Goal: Transaction & Acquisition: Book appointment/travel/reservation

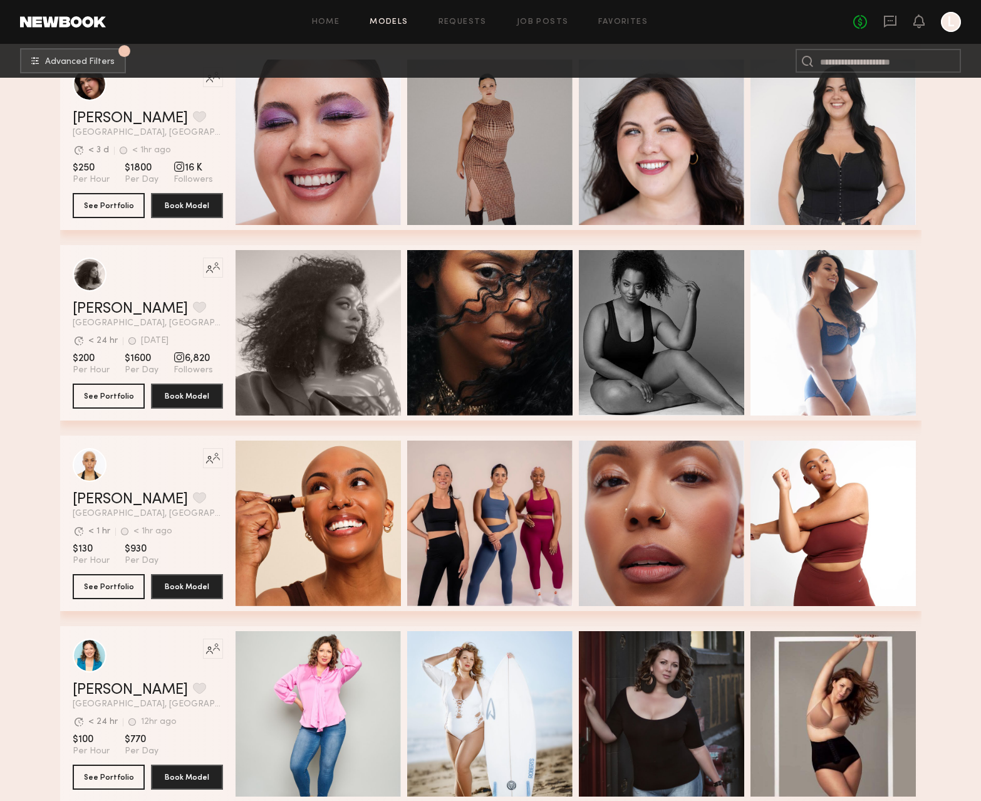
scroll to position [1902, 0]
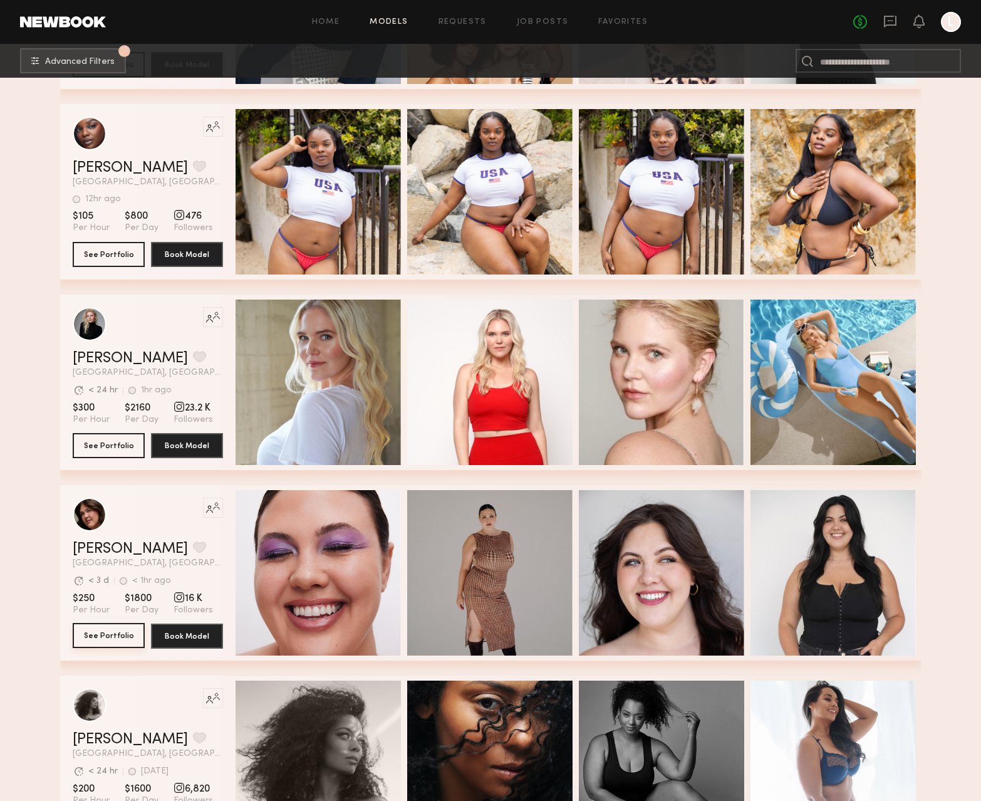
click at [113, 639] on button "See Portfolio" at bounding box center [109, 635] width 72 height 25
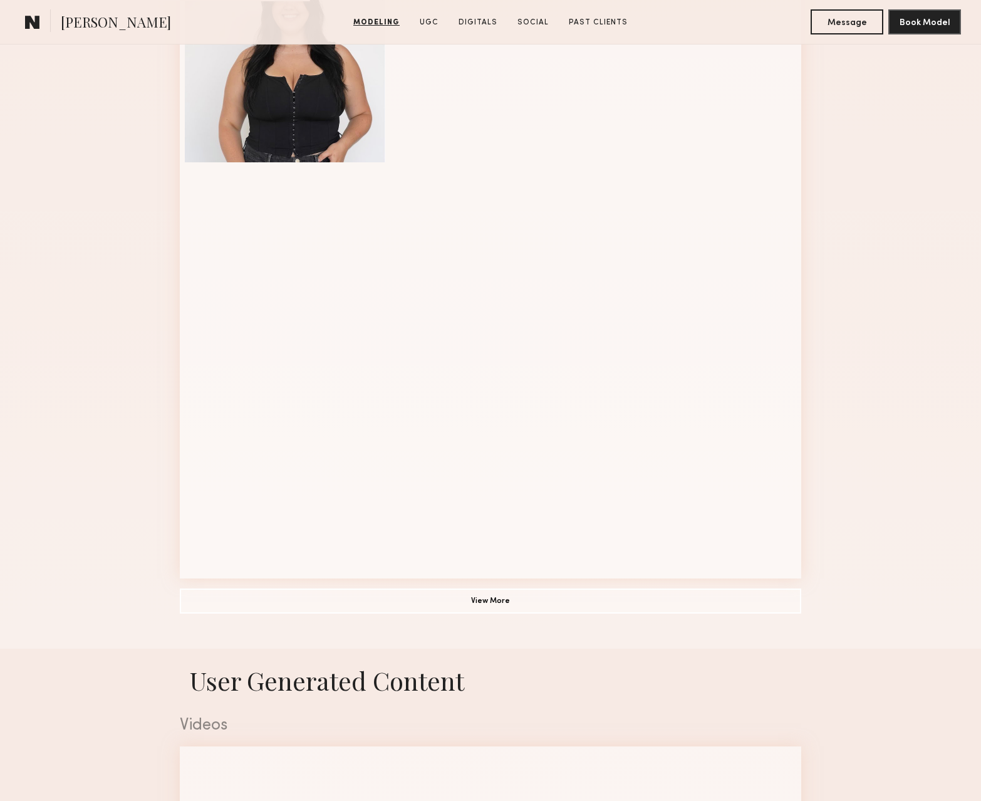
scroll to position [1139, 0]
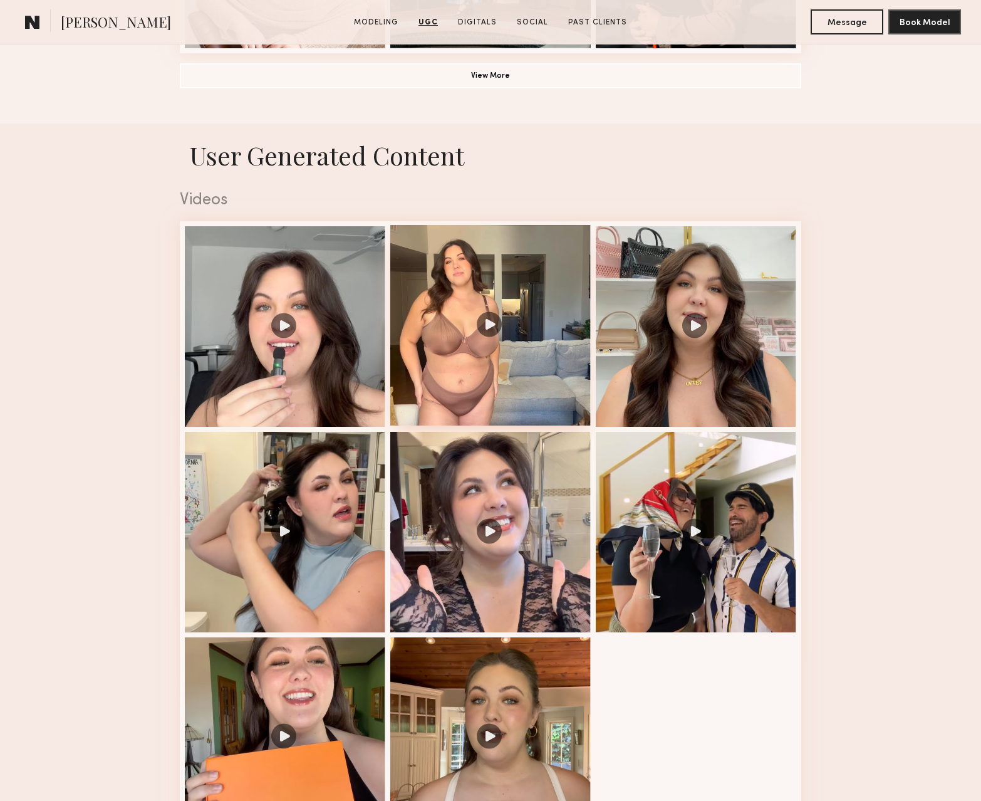
click at [487, 327] on div at bounding box center [490, 325] width 200 height 200
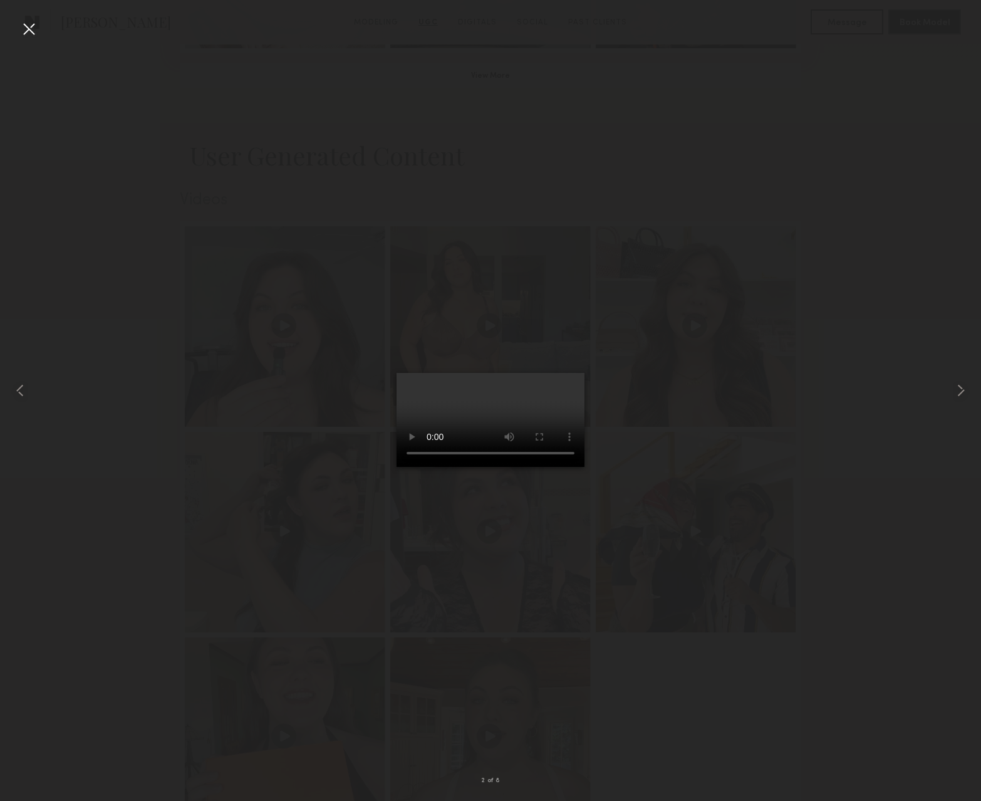
click at [29, 29] on div at bounding box center [29, 29] width 20 height 20
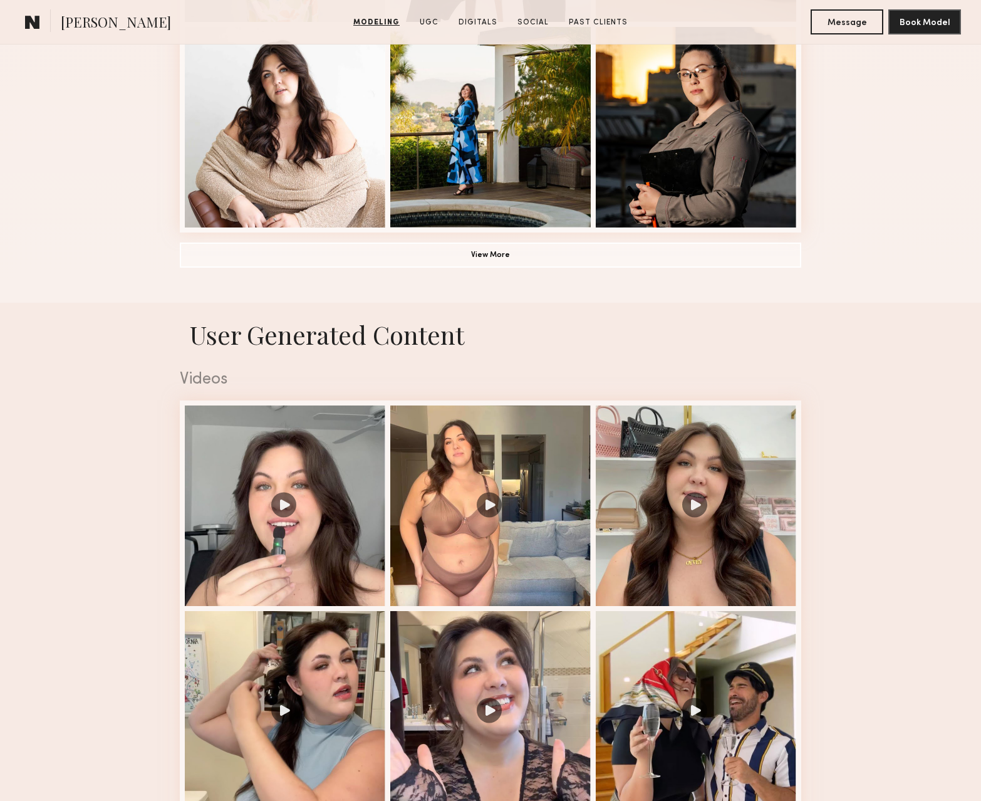
scroll to position [150, 0]
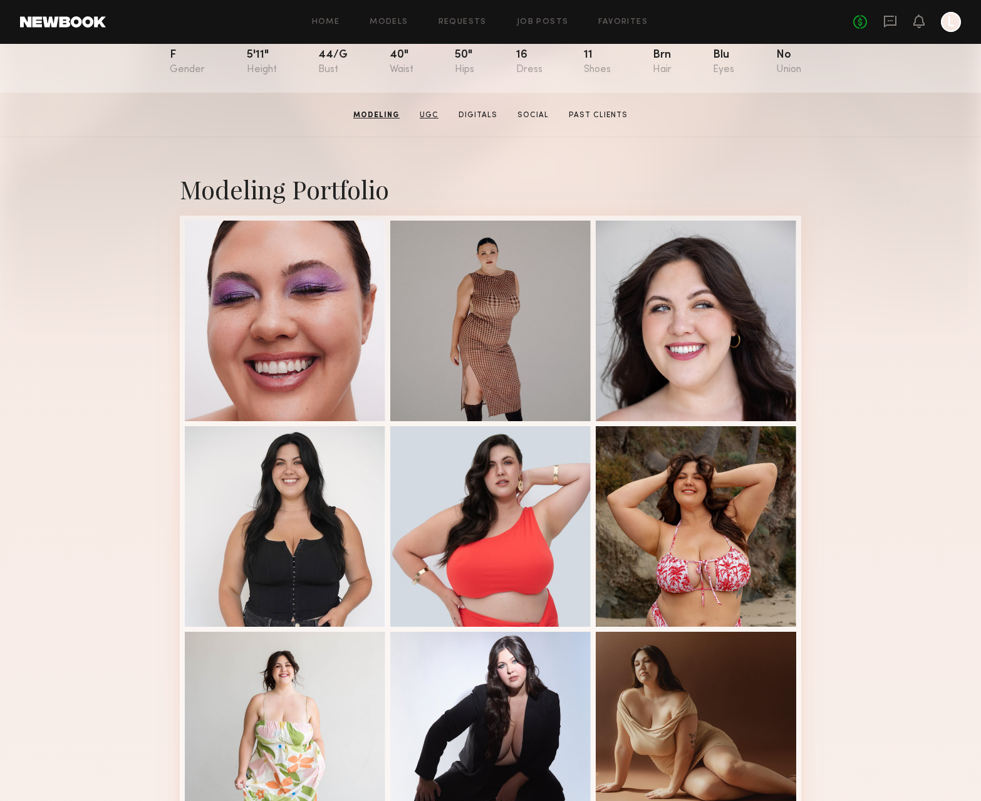
click at [430, 115] on link "UGC" at bounding box center [429, 115] width 29 height 11
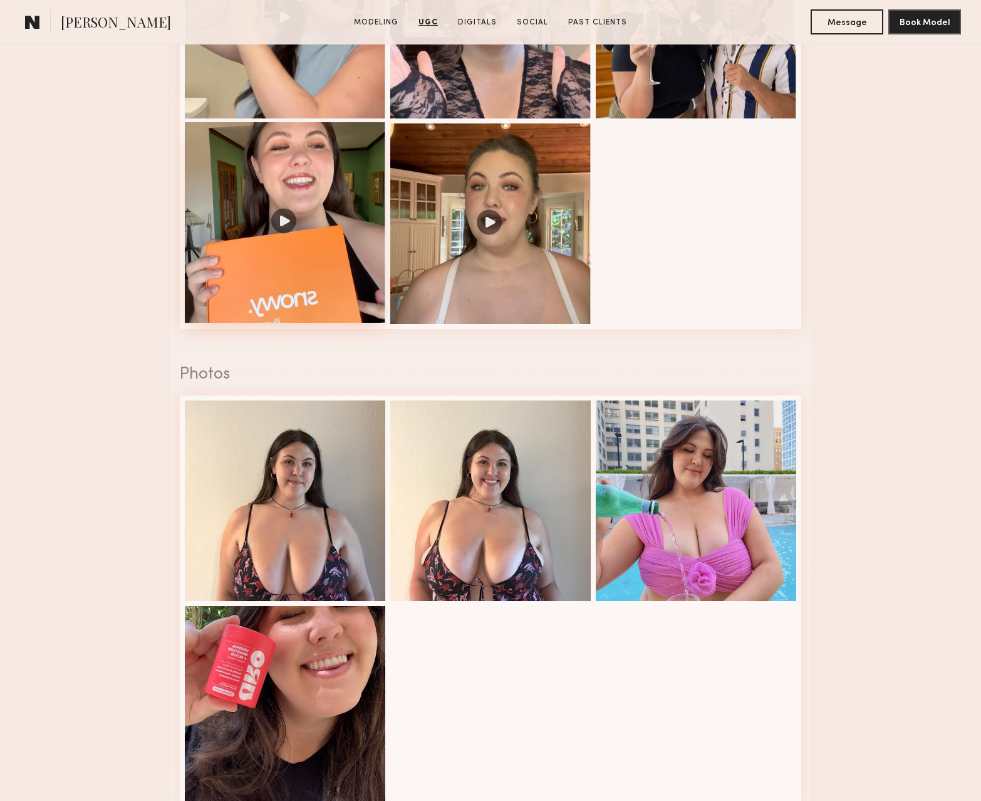
scroll to position [1655, 0]
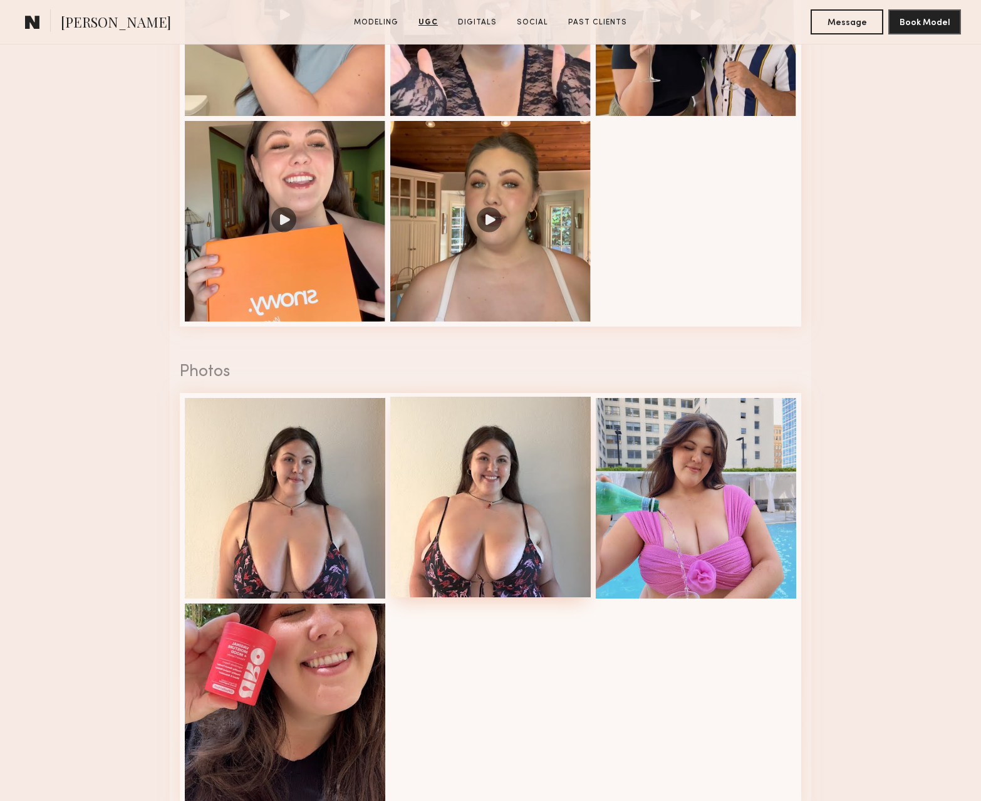
click at [485, 464] on div at bounding box center [490, 496] width 200 height 200
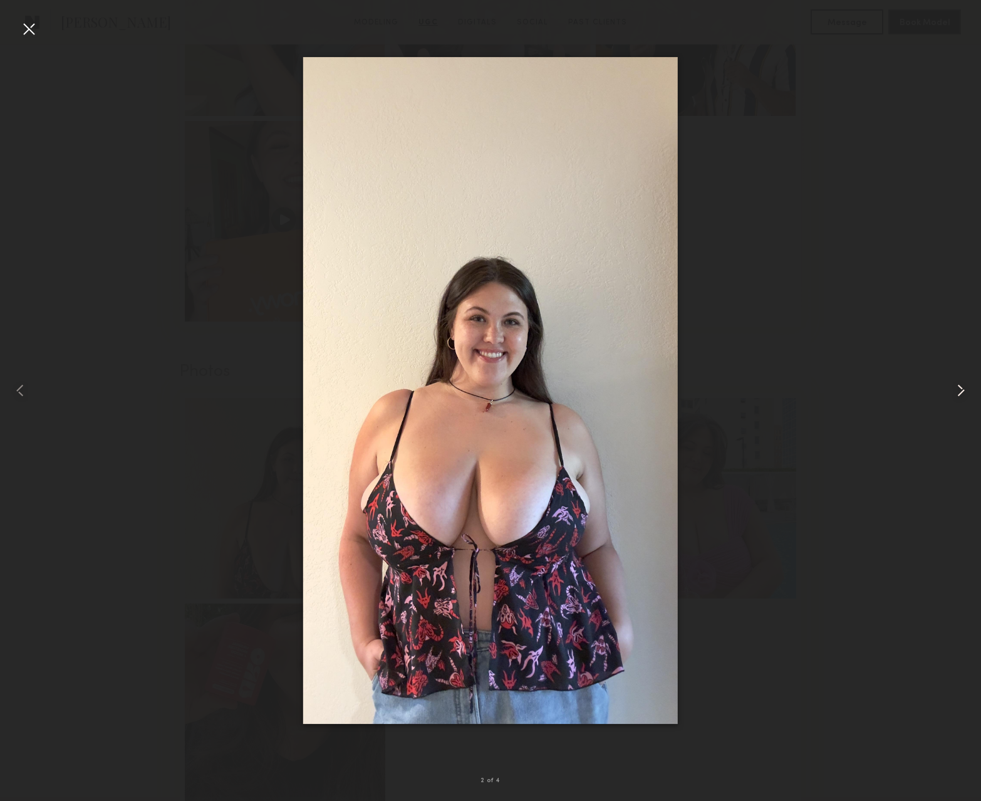
click at [962, 388] on common-icon at bounding box center [961, 390] width 20 height 20
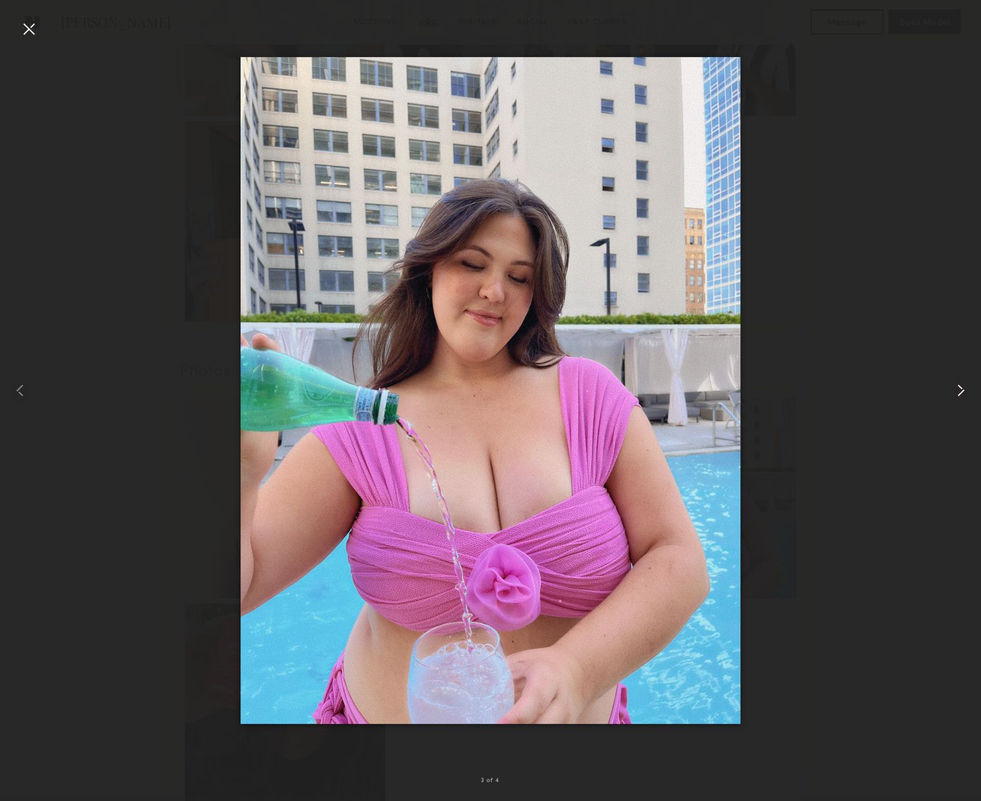
click at [962, 388] on common-icon at bounding box center [961, 390] width 20 height 20
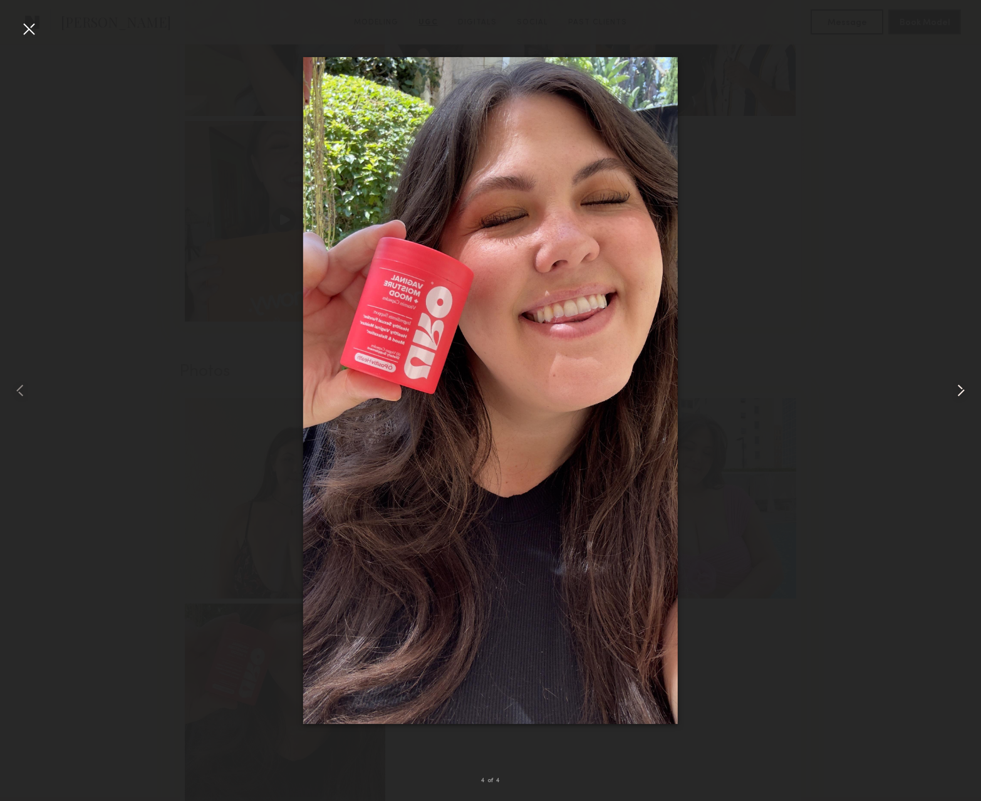
click at [962, 388] on common-icon at bounding box center [961, 390] width 20 height 20
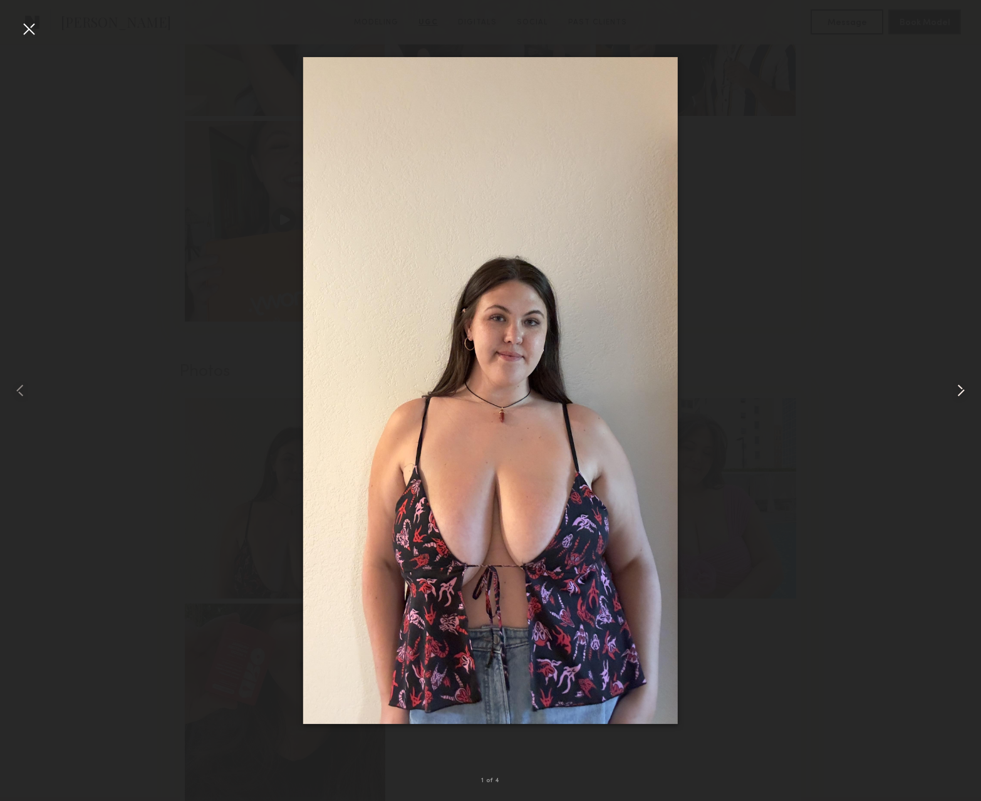
click at [962, 388] on common-icon at bounding box center [961, 390] width 20 height 20
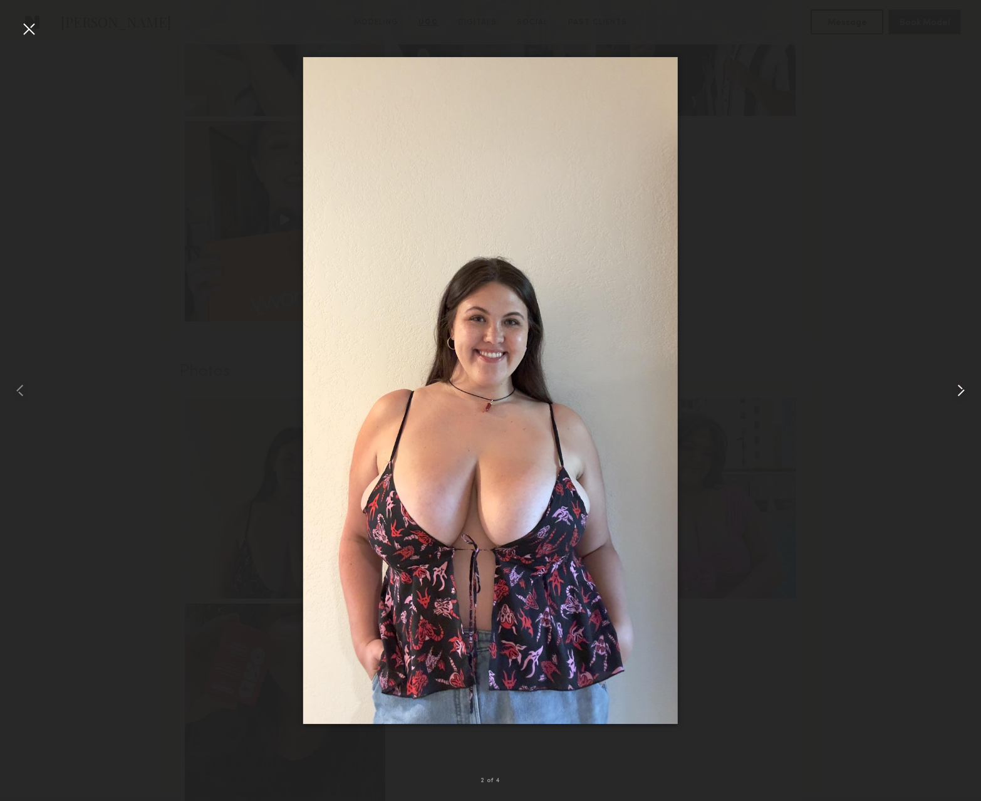
click at [962, 388] on common-icon at bounding box center [961, 390] width 20 height 20
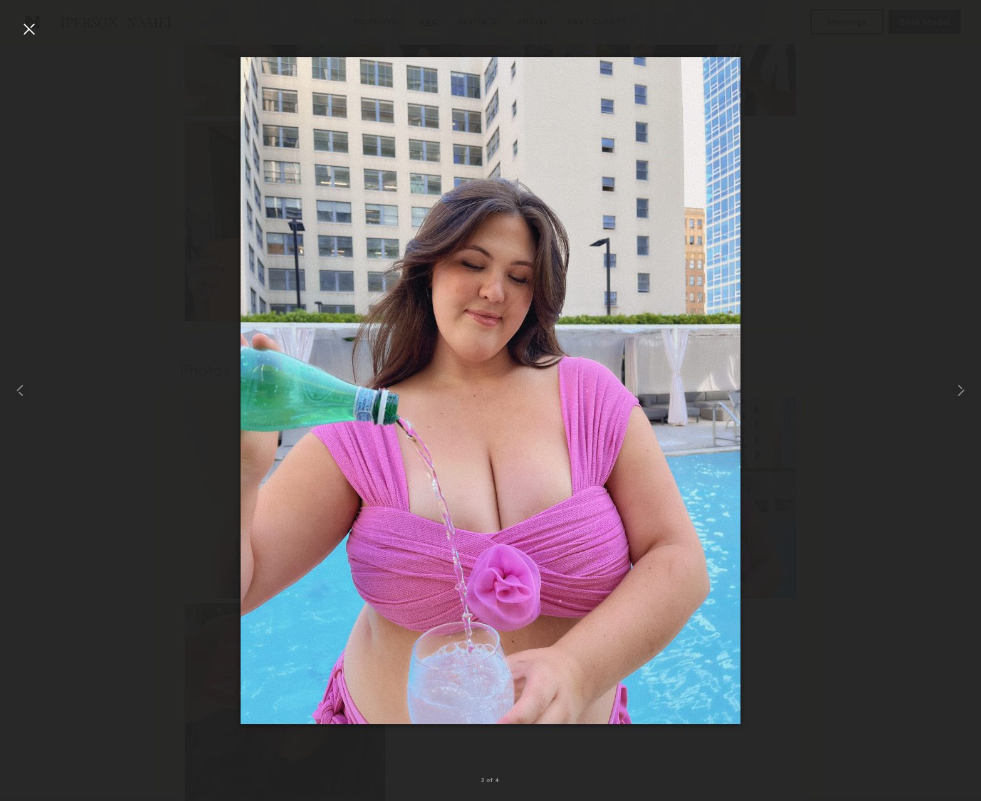
click at [28, 23] on div at bounding box center [29, 29] width 20 height 20
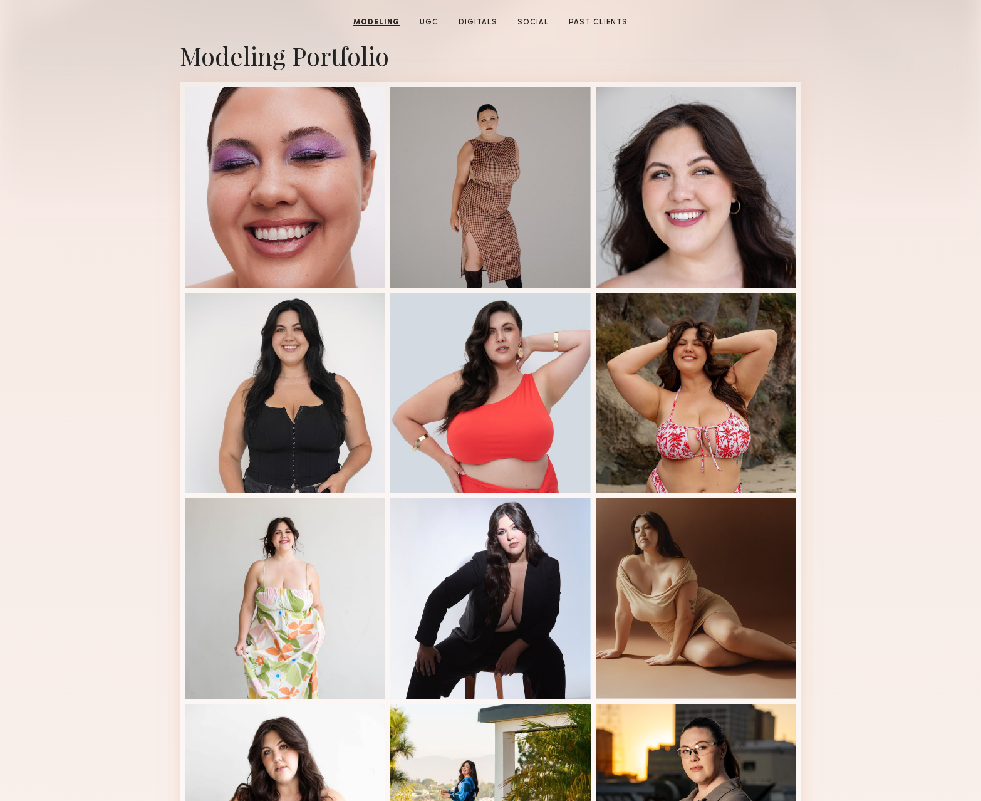
scroll to position [109, 0]
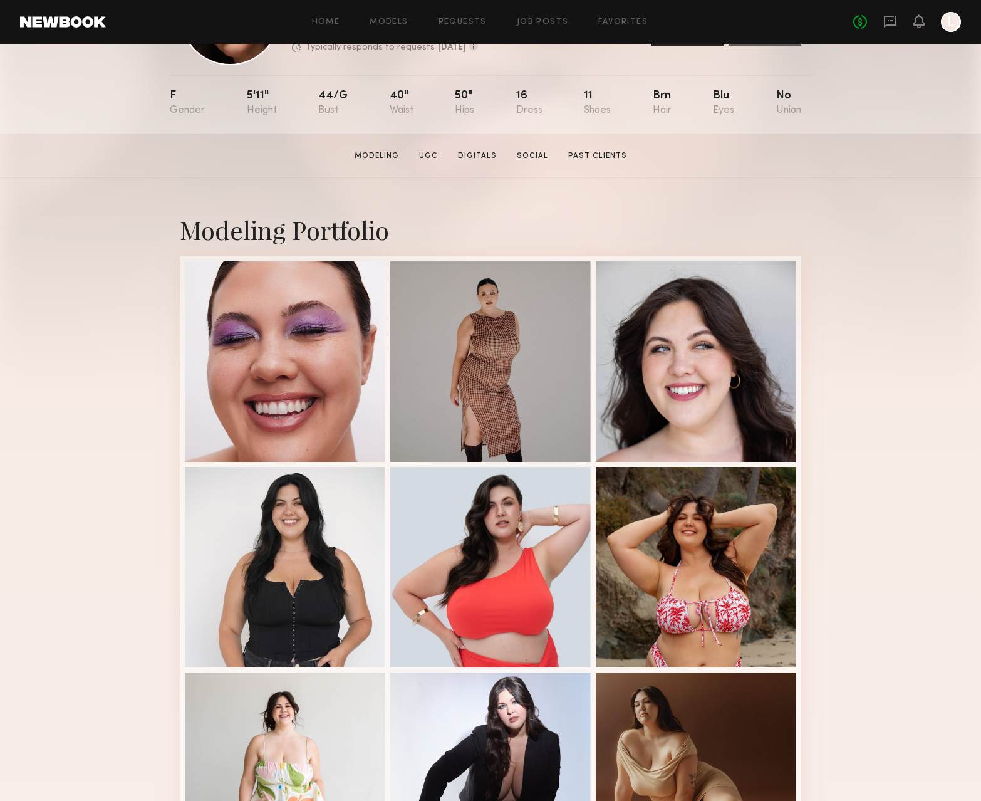
click at [582, 155] on link "Past Clients" at bounding box center [597, 155] width 69 height 11
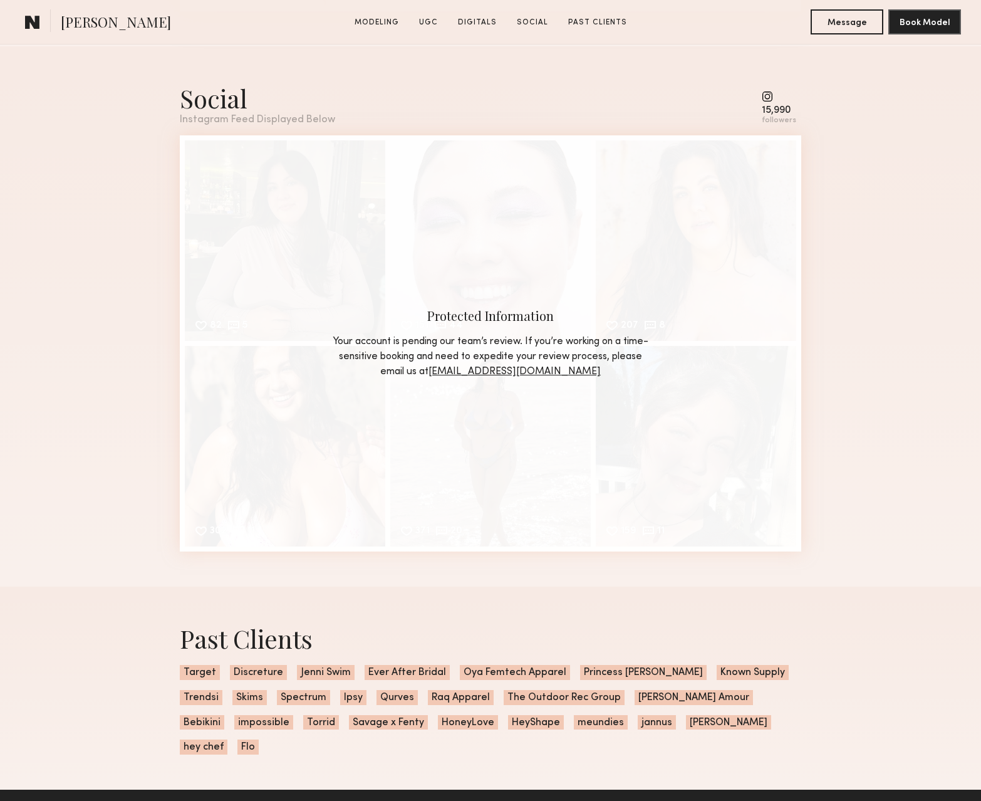
scroll to position [3446, 0]
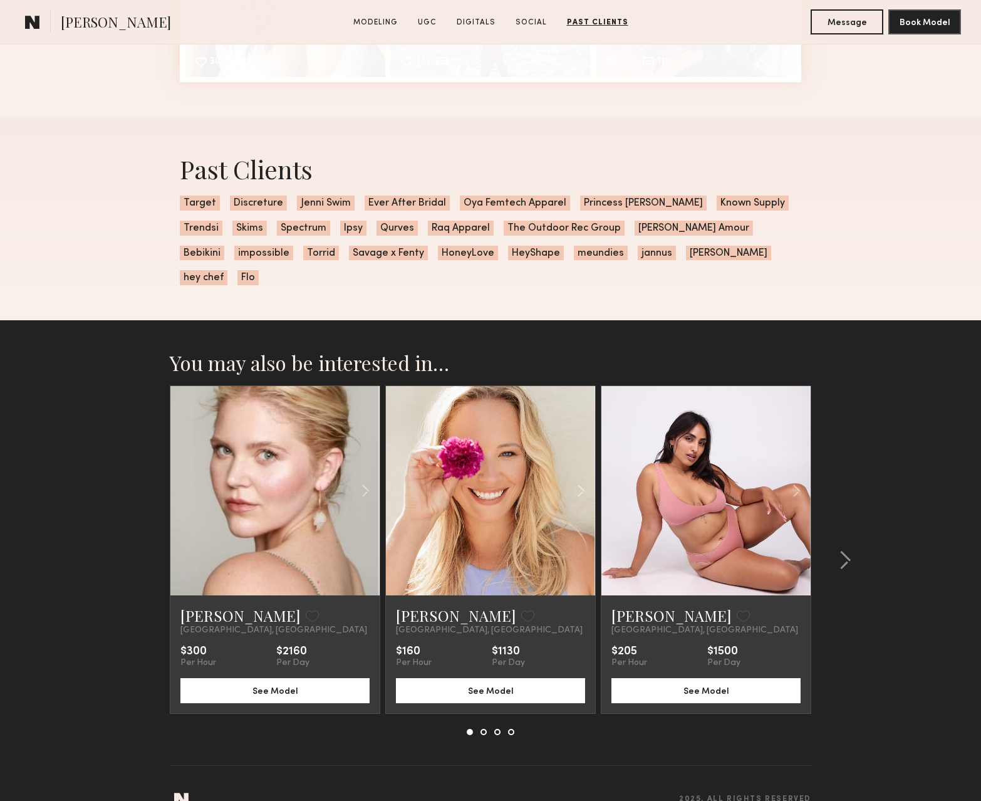
click at [707, 503] on link at bounding box center [705, 490] width 71 height 209
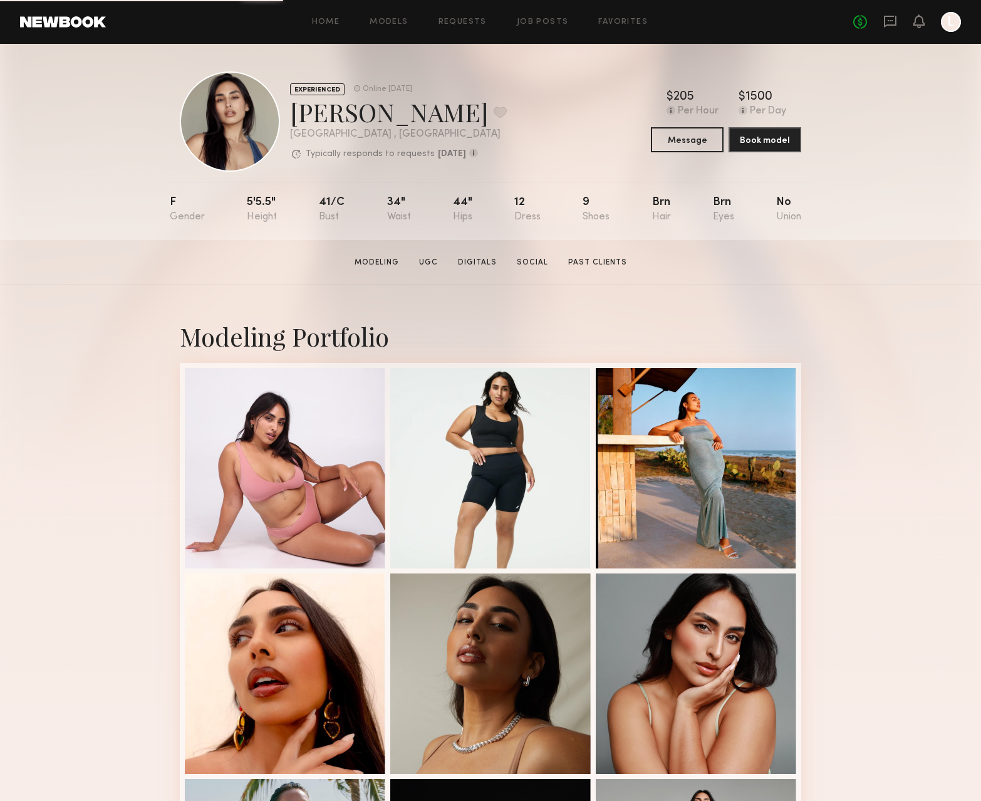
scroll to position [267, 0]
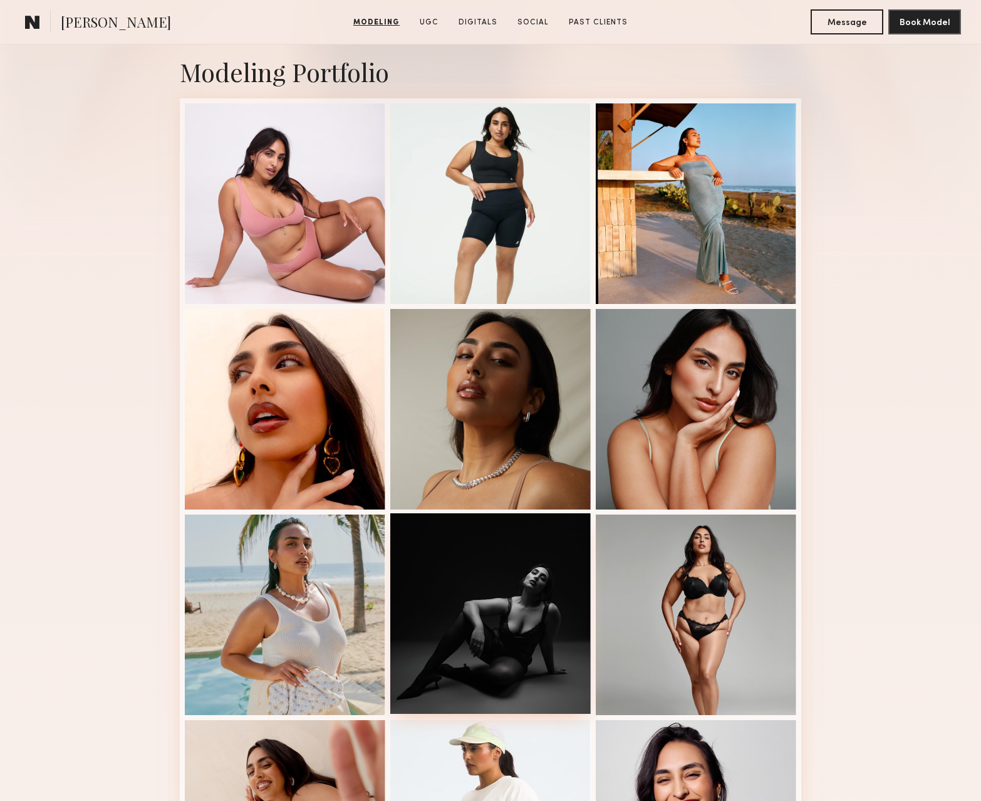
click at [471, 603] on div at bounding box center [490, 613] width 200 height 200
